Goal: Task Accomplishment & Management: Use online tool/utility

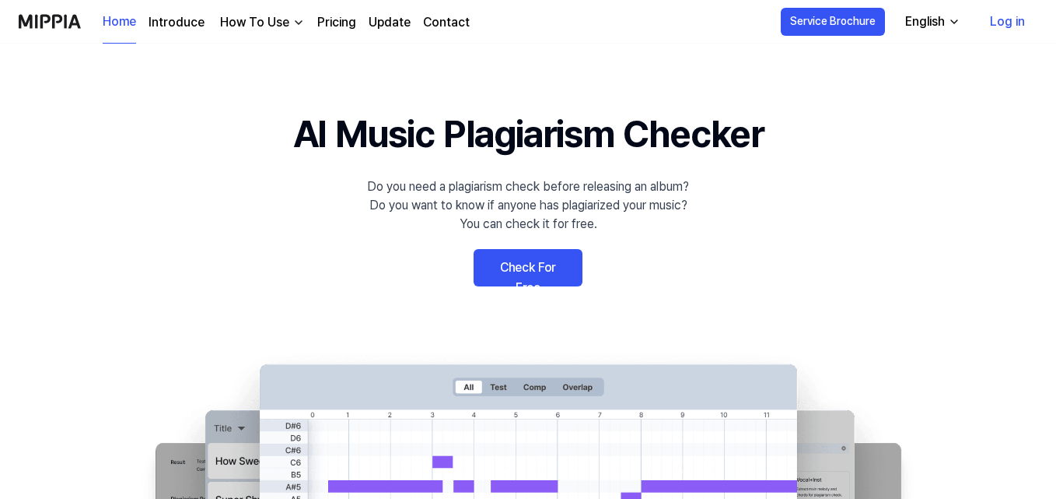
click at [543, 270] on link "Check For Free" at bounding box center [528, 267] width 109 height 37
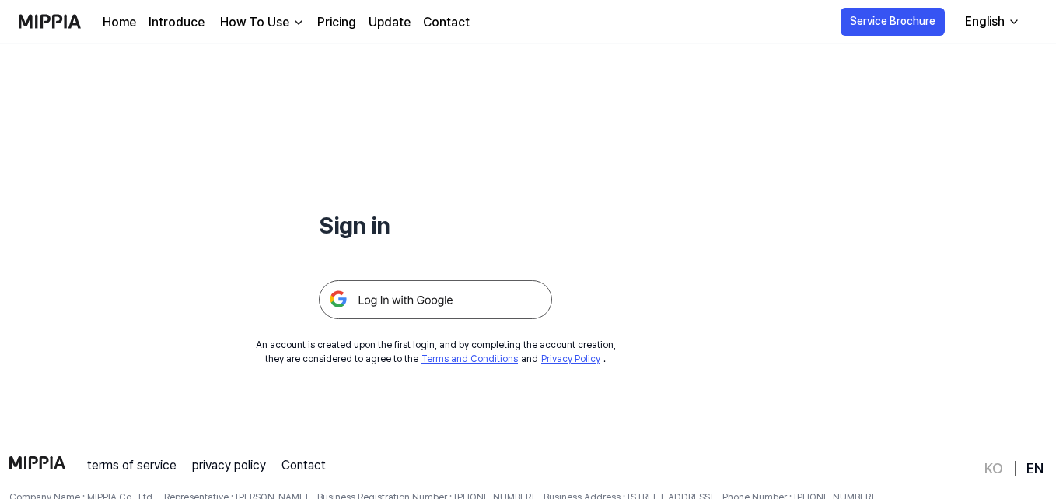
scroll to position [78, 0]
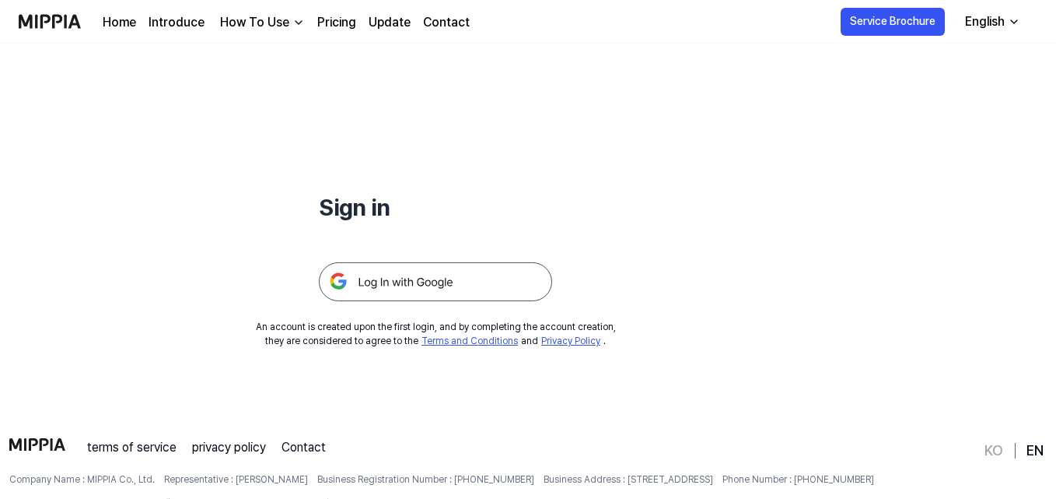
click at [433, 287] on img at bounding box center [435, 281] width 233 height 39
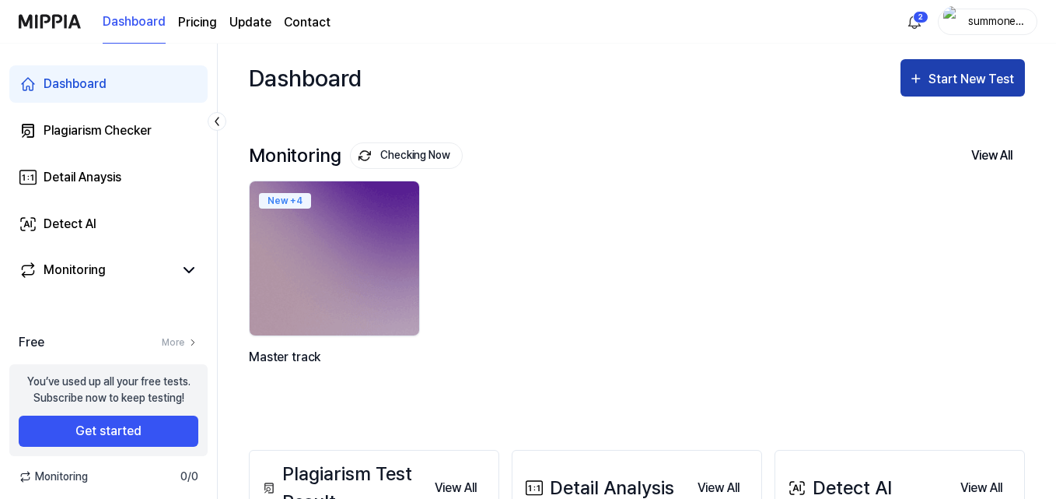
click at [971, 78] on div "Start New Test" at bounding box center [973, 79] width 89 height 20
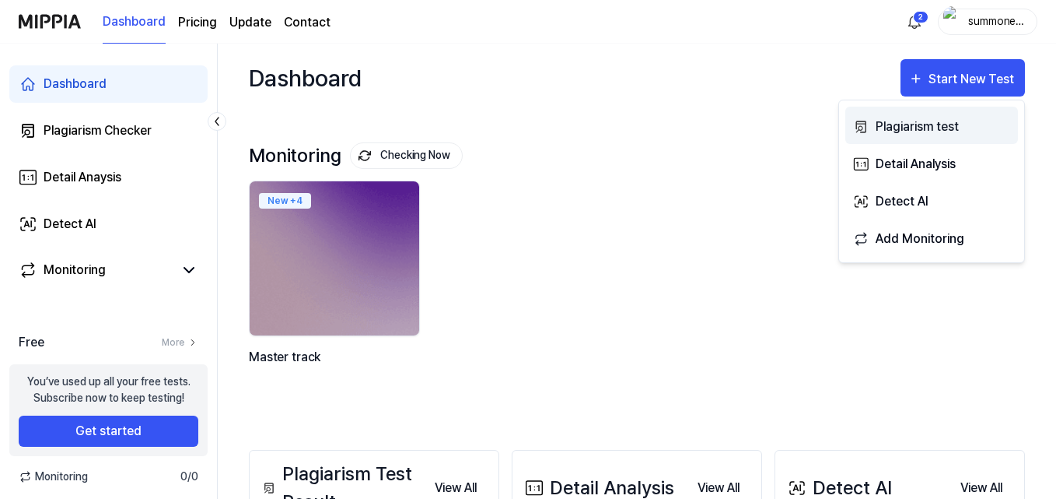
click at [895, 123] on div "Plagiarism test" at bounding box center [943, 127] width 135 height 20
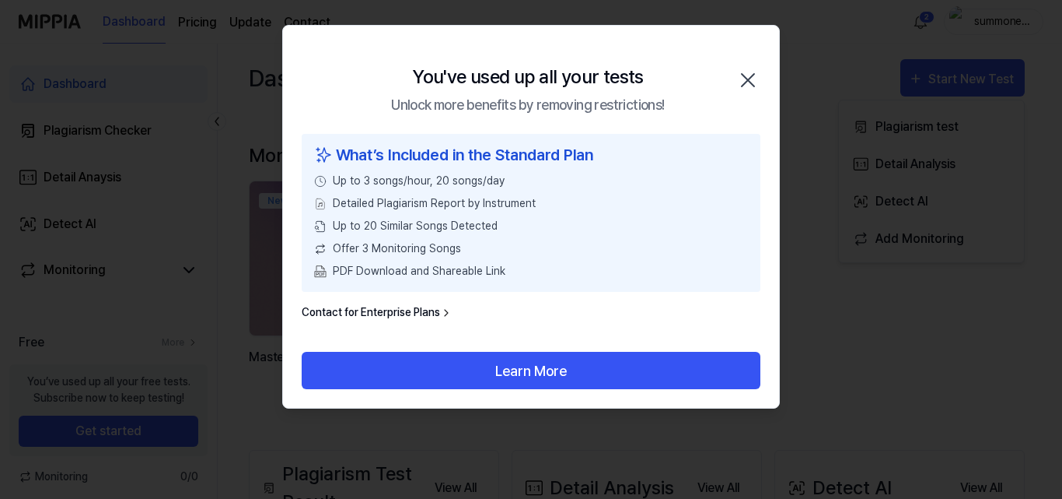
click at [754, 81] on icon "button" at bounding box center [748, 80] width 25 height 25
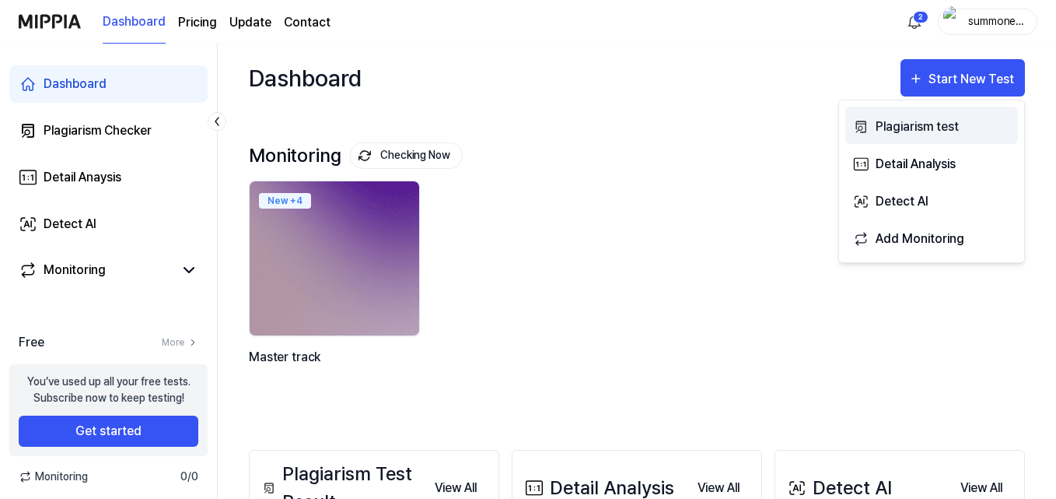
click at [947, 130] on div "Plagiarism test" at bounding box center [943, 127] width 135 height 20
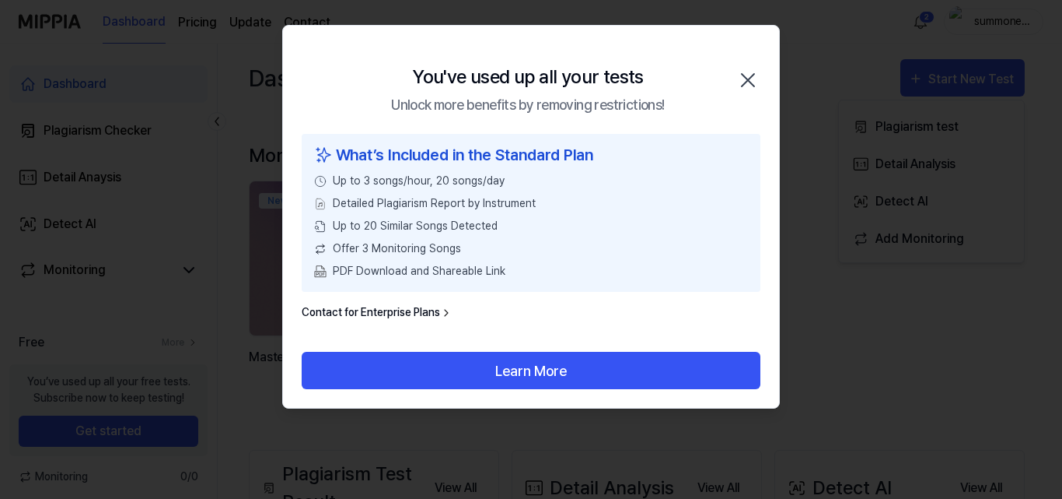
drag, startPoint x: 409, startPoint y: 312, endPoint x: 430, endPoint y: 310, distance: 21.1
click at [411, 312] on link "Contact for Enterprise Plans" at bounding box center [377, 312] width 151 height 16
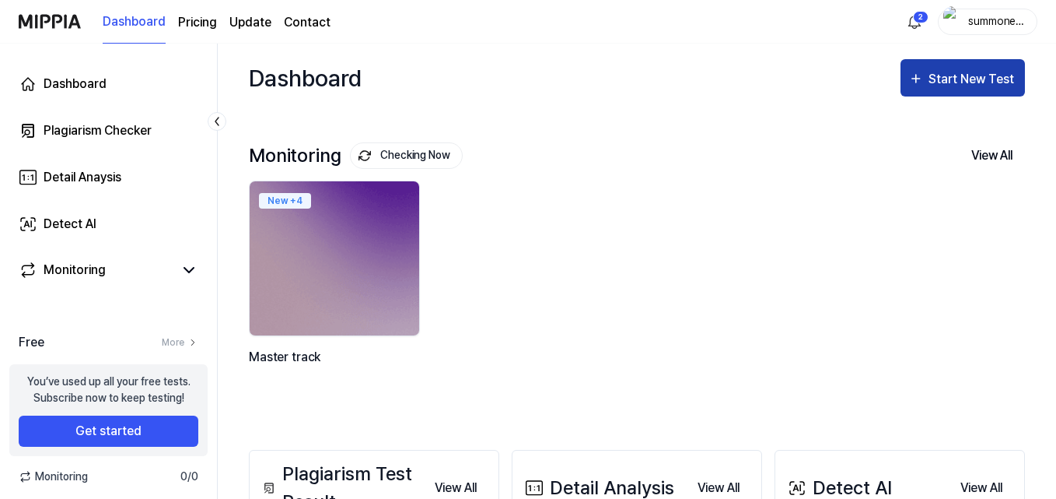
drag, startPoint x: 988, startPoint y: 79, endPoint x: 992, endPoint y: 87, distance: 9.4
click at [989, 79] on div "Start New Test" at bounding box center [973, 79] width 89 height 20
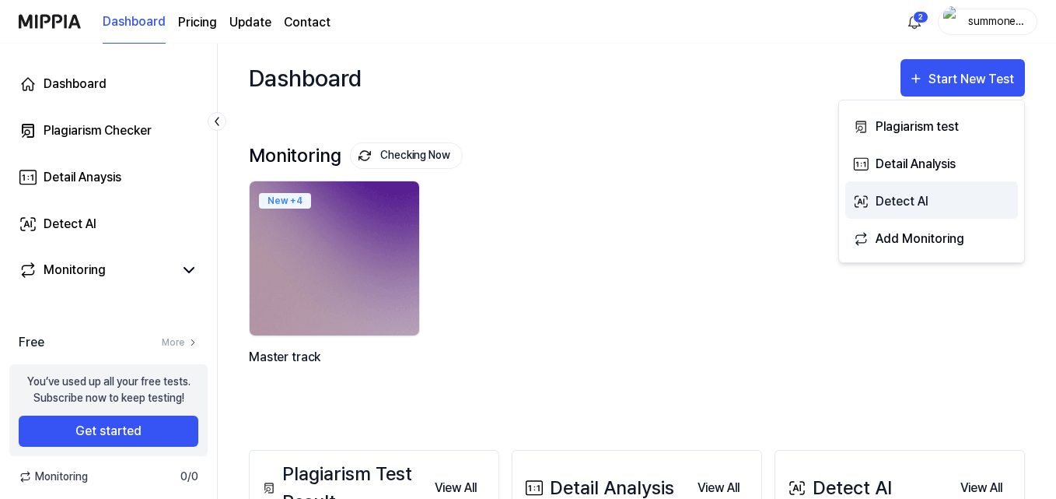
click at [925, 194] on div "Detect AI" at bounding box center [943, 201] width 135 height 20
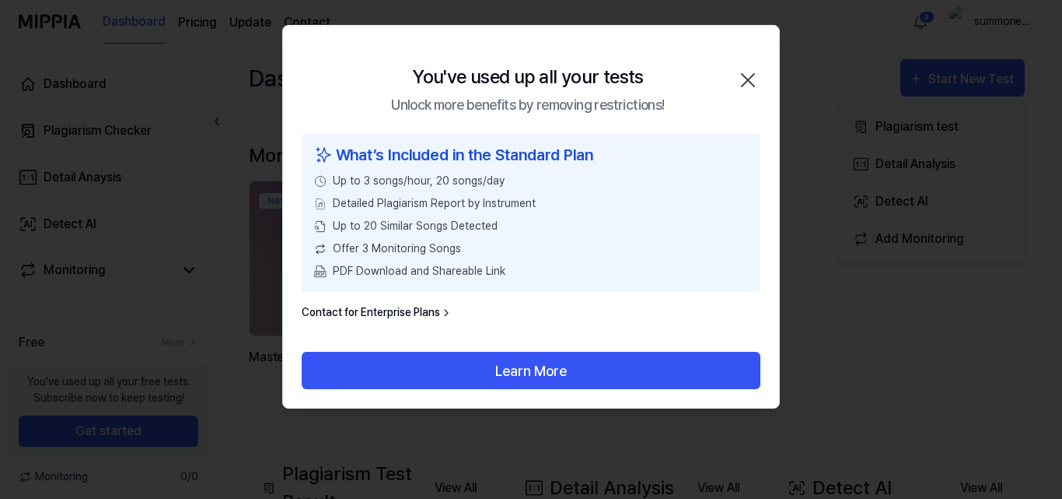
click at [753, 74] on icon "button" at bounding box center [748, 80] width 25 height 25
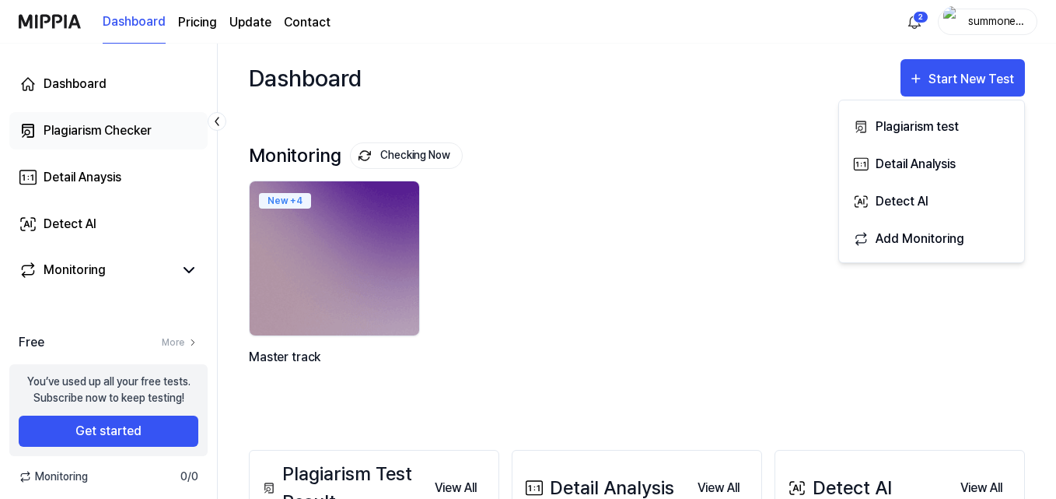
click at [117, 136] on div "Plagiarism Checker" at bounding box center [98, 130] width 108 height 19
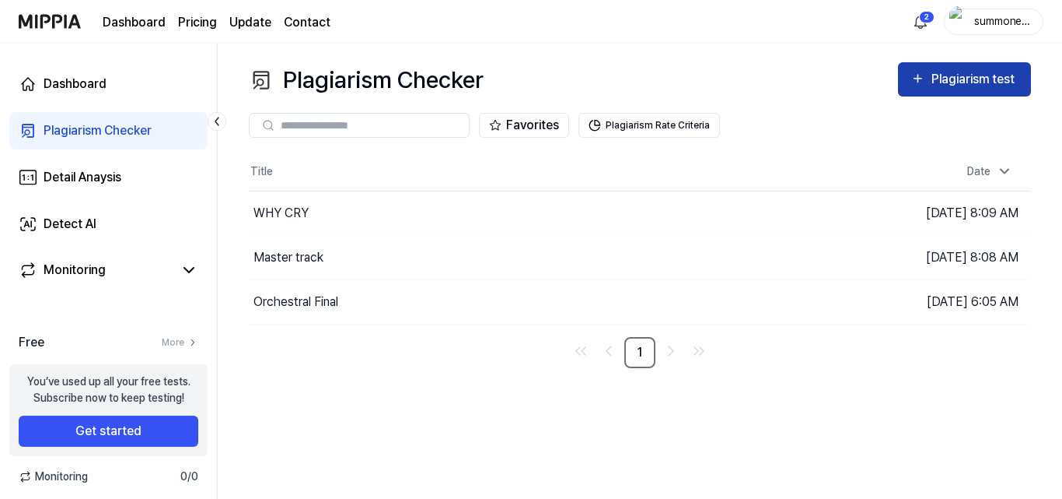
click at [1006, 86] on div "Plagiarism test" at bounding box center [975, 79] width 87 height 20
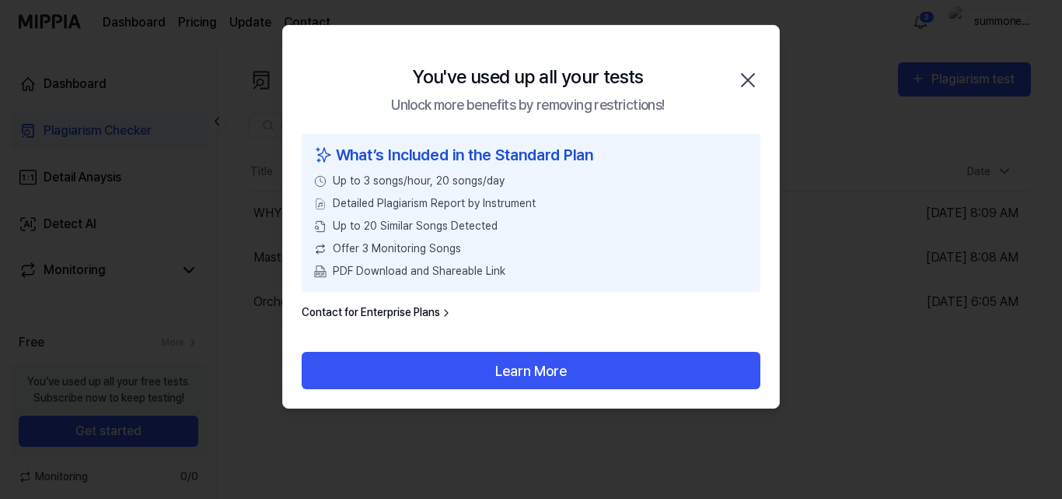
click at [395, 314] on link "Contact for Enterprise Plans" at bounding box center [377, 312] width 151 height 16
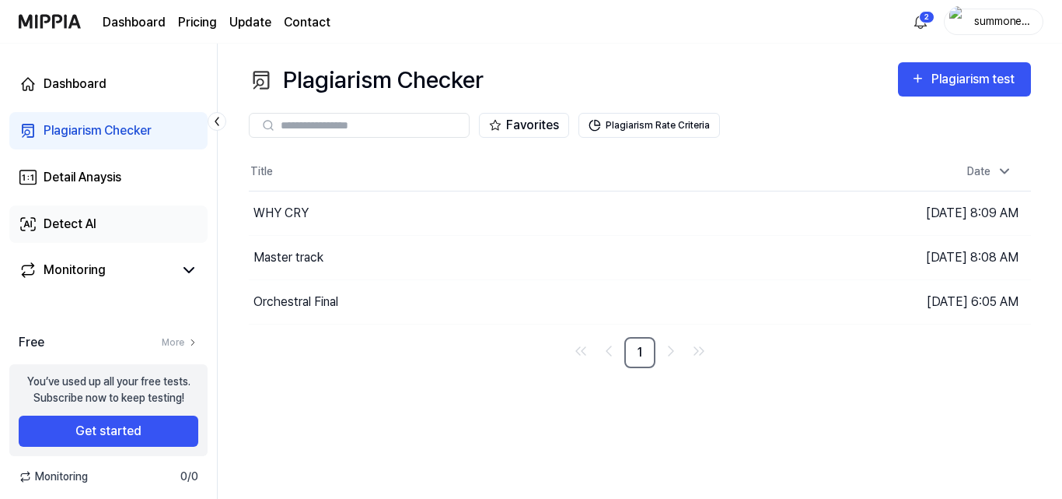
click at [56, 225] on div "Detect AI" at bounding box center [70, 224] width 53 height 19
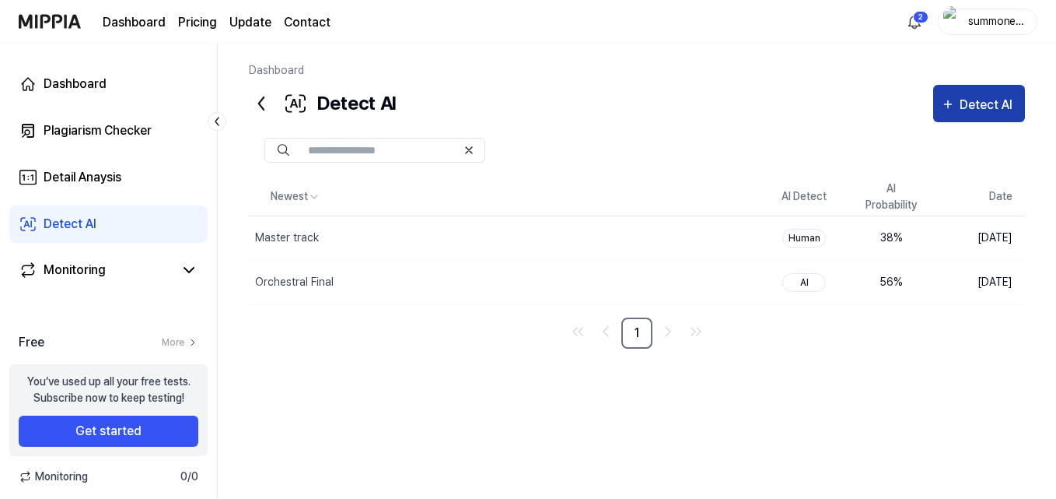
click at [999, 105] on div "Detect AI" at bounding box center [989, 105] width 58 height 20
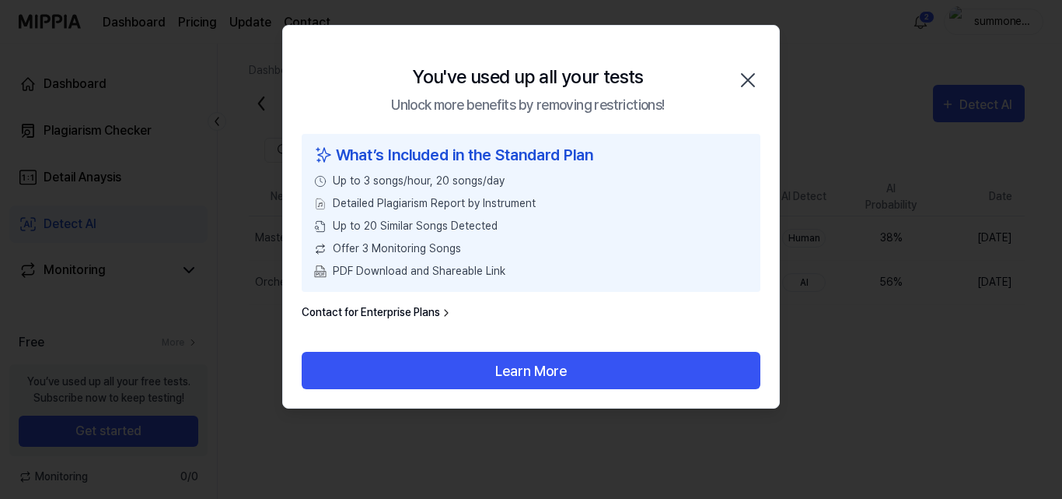
click at [754, 74] on icon "button" at bounding box center [748, 80] width 12 height 12
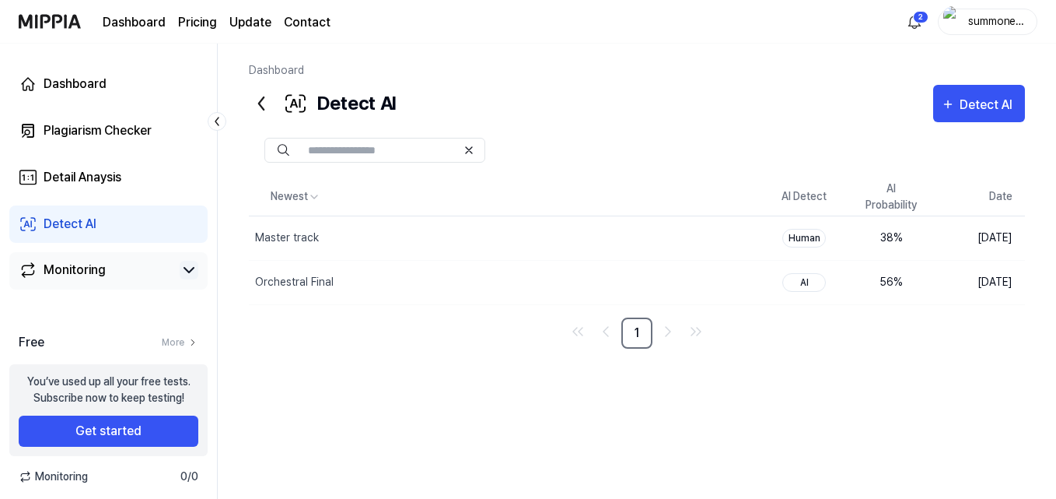
click at [191, 271] on icon at bounding box center [188, 270] width 9 height 5
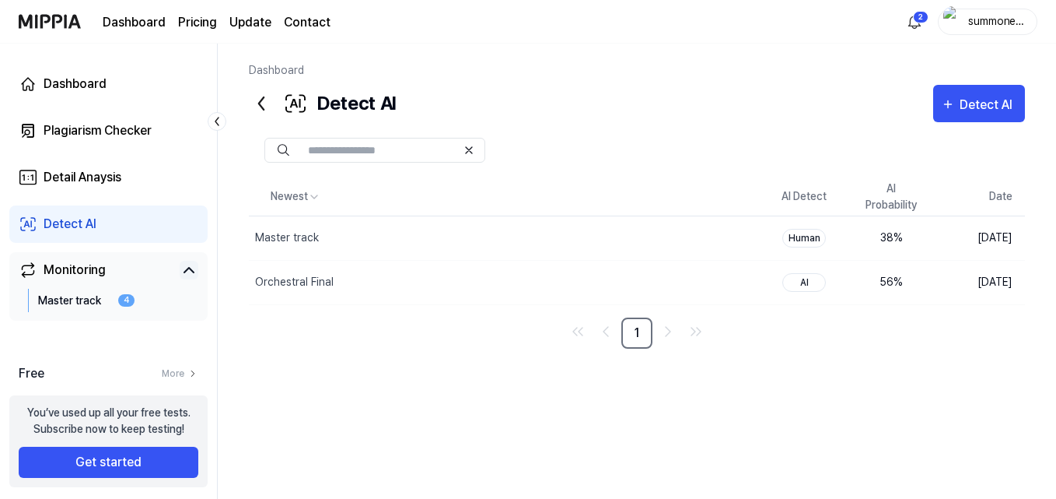
click at [191, 271] on icon at bounding box center [188, 270] width 9 height 5
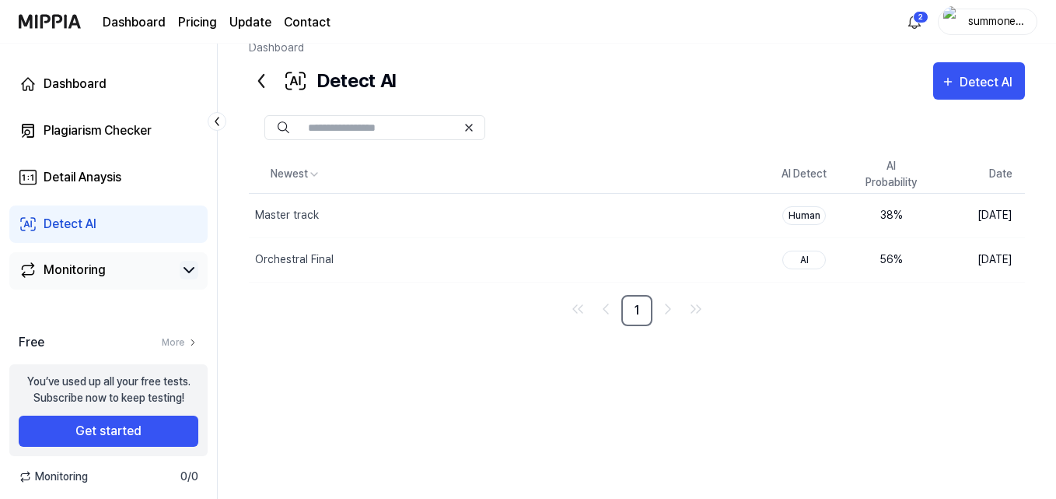
scroll to position [35, 0]
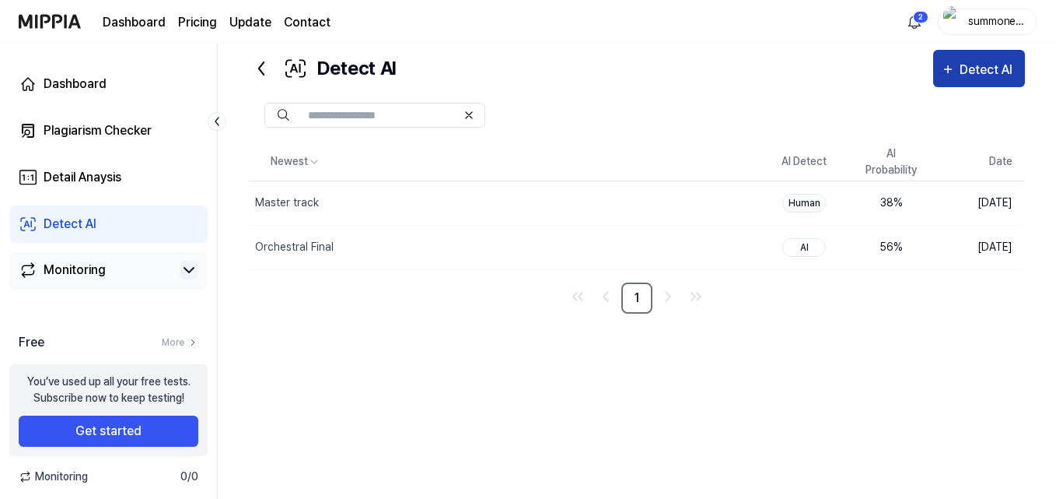
click at [989, 71] on div "Detect AI" at bounding box center [989, 70] width 58 height 20
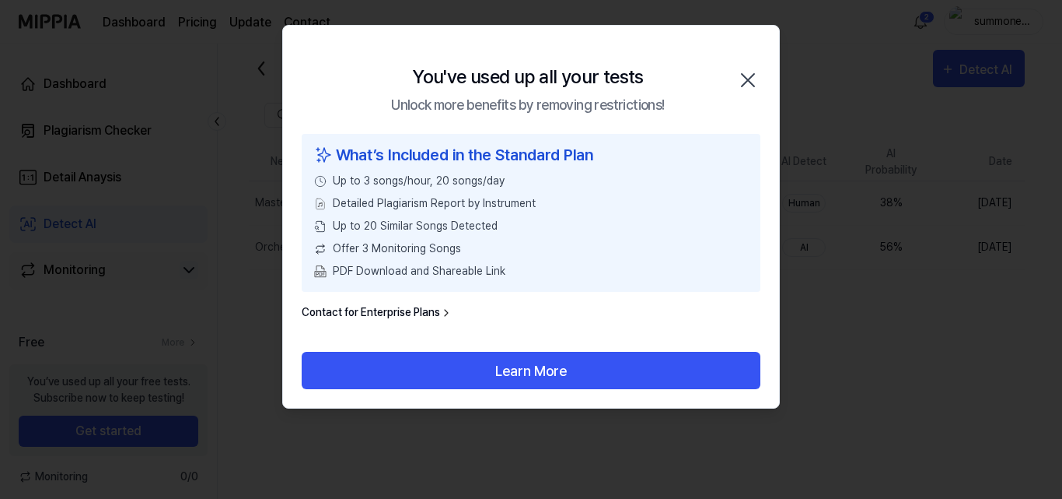
click at [419, 312] on link "Contact for Enterprise Plans" at bounding box center [377, 312] width 151 height 16
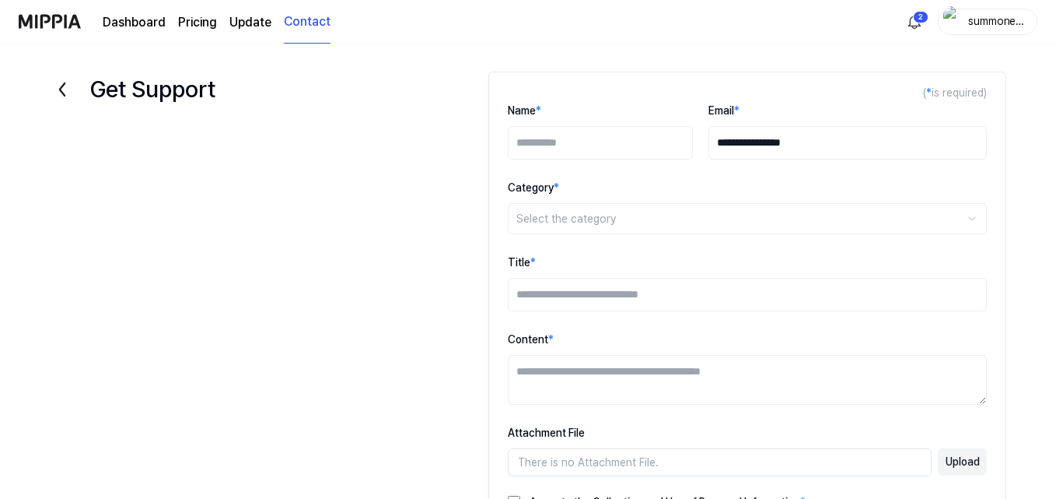
click at [593, 215] on html "**********" at bounding box center [528, 249] width 1056 height 499
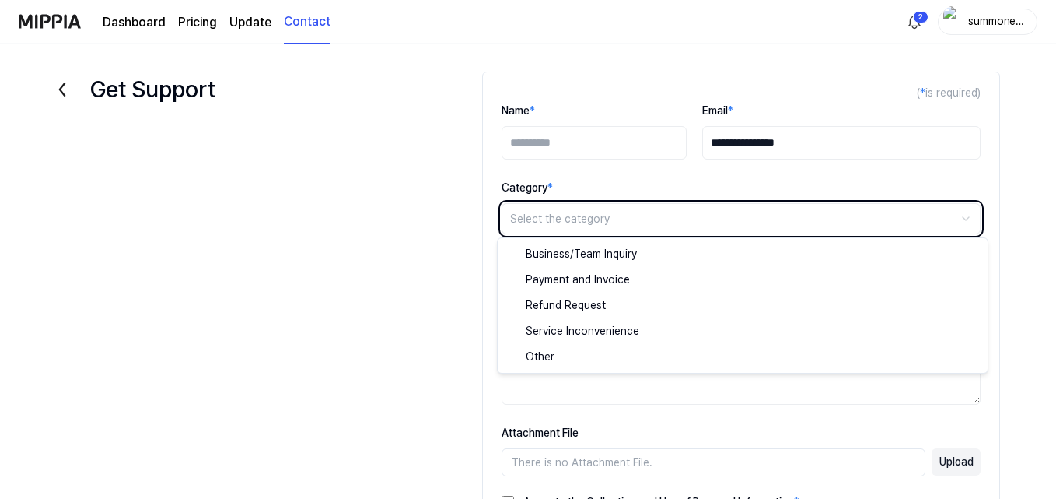
click at [348, 210] on html "**********" at bounding box center [528, 249] width 1056 height 499
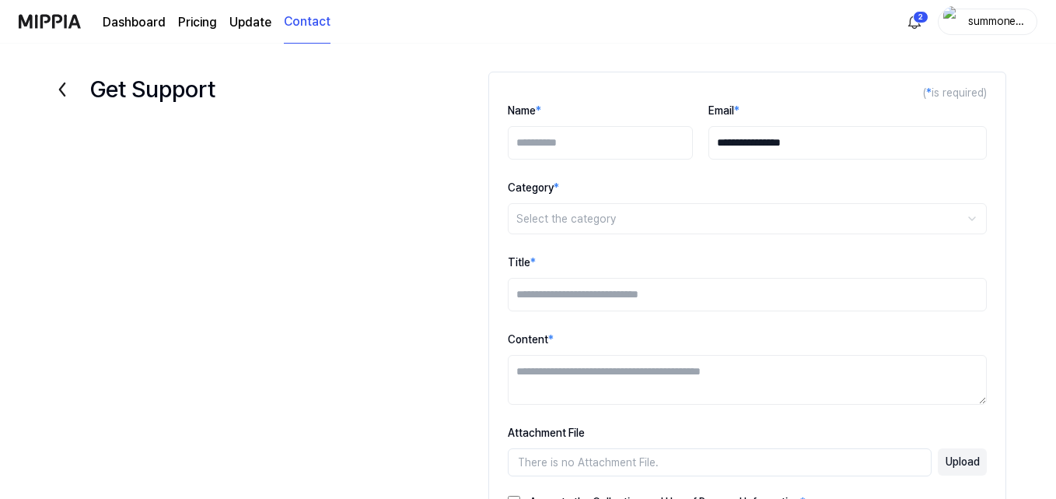
click at [1006, 18] on div "summoneylink" at bounding box center [997, 20] width 61 height 17
click at [873, 114] on link "Account" at bounding box center [938, 116] width 179 height 16
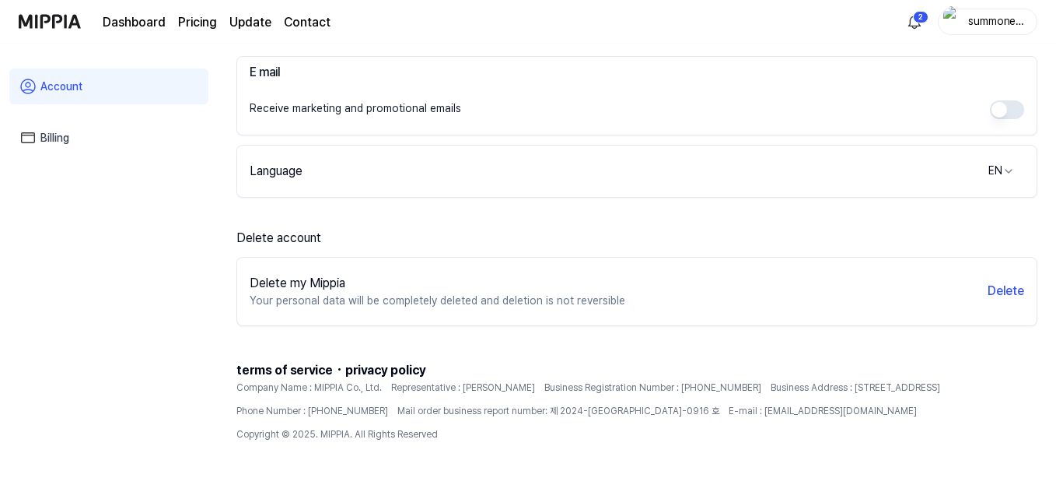
scroll to position [379, 0]
